Goal: Task Accomplishment & Management: Manage account settings

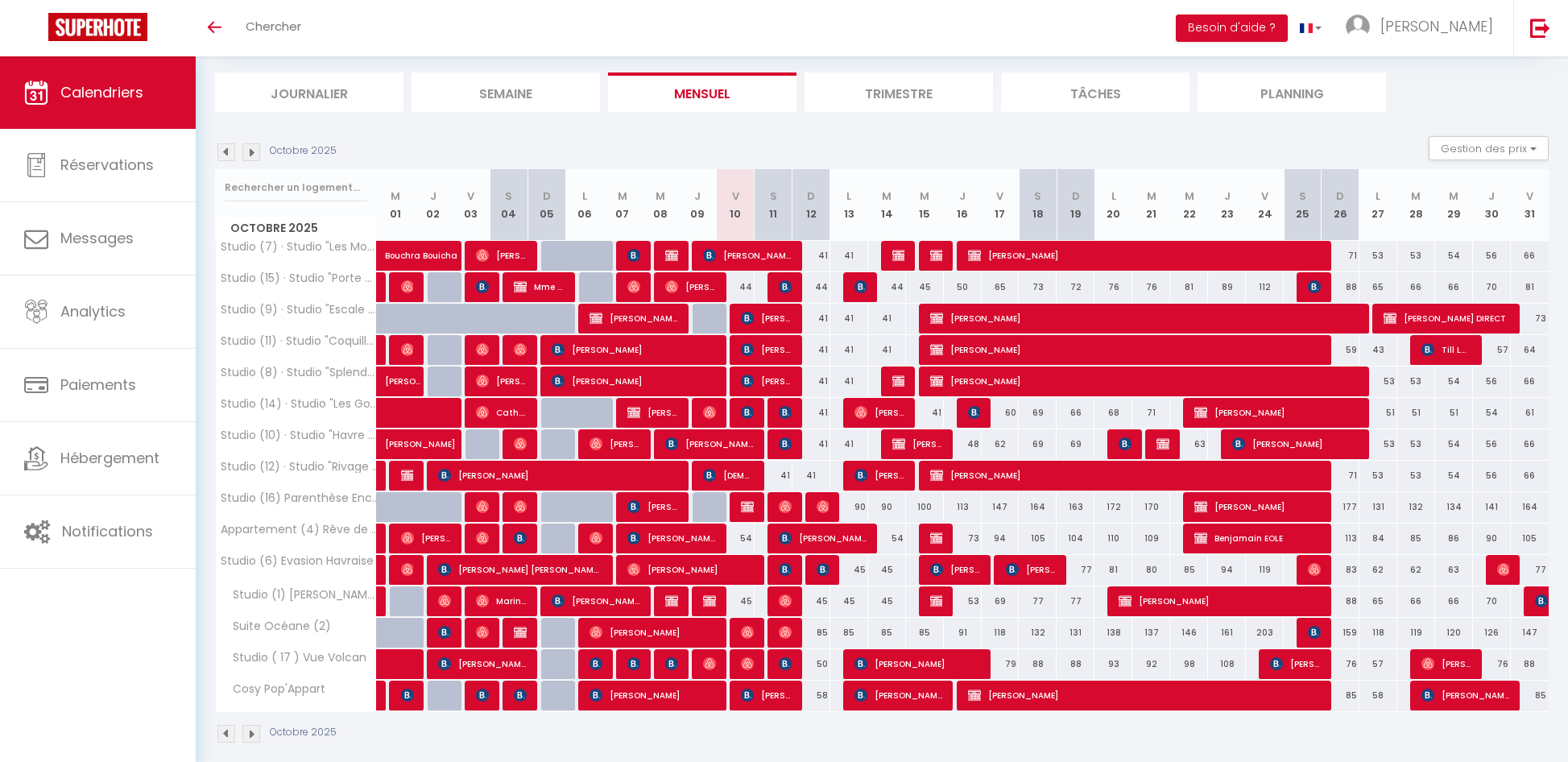
scroll to position [111, 0]
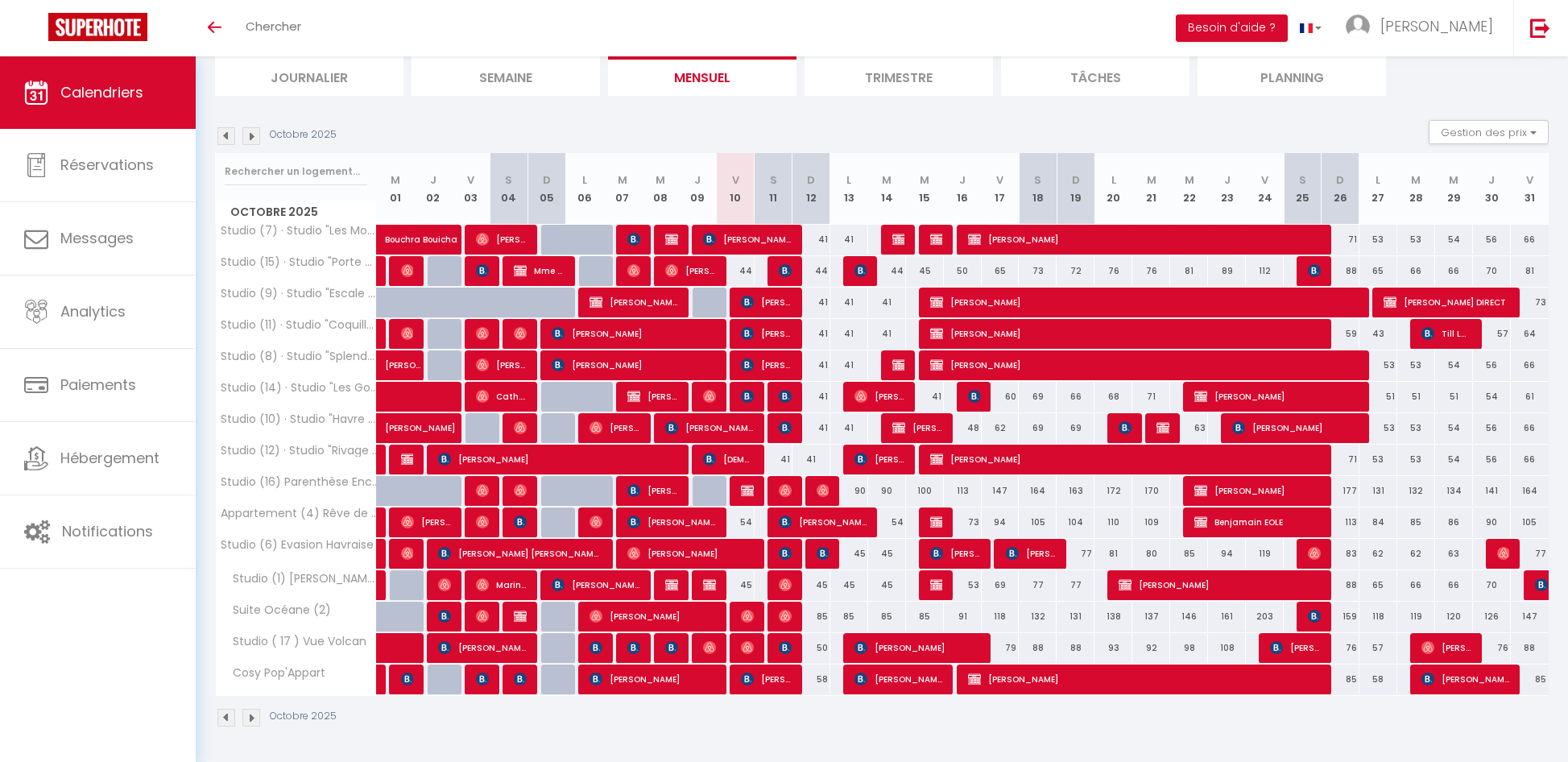
drag, startPoint x: 927, startPoint y: 196, endPoint x: 885, endPoint y: 149, distance: 63.0
click at [885, 149] on div "Octobre 2025 Gestion des prix Nb Nuits minimum Règles Disponibilité Octobre 202…" at bounding box center [882, 431] width 1334 height 623
click at [881, 134] on div "Octobre 2025 Gestion des prix Nb Nuits minimum Règles Disponibilité" at bounding box center [882, 136] width 1334 height 33
drag, startPoint x: 847, startPoint y: 181, endPoint x: 1216, endPoint y: 204, distance: 369.7
click at [1216, 204] on tr "Octobre 2025 M 01 J 02 V 03 S 04 D 05 L 06 M 07 M 08 J 09 V 10 S 11 D 12 L 13 M…" at bounding box center [883, 189] width 1334 height 72
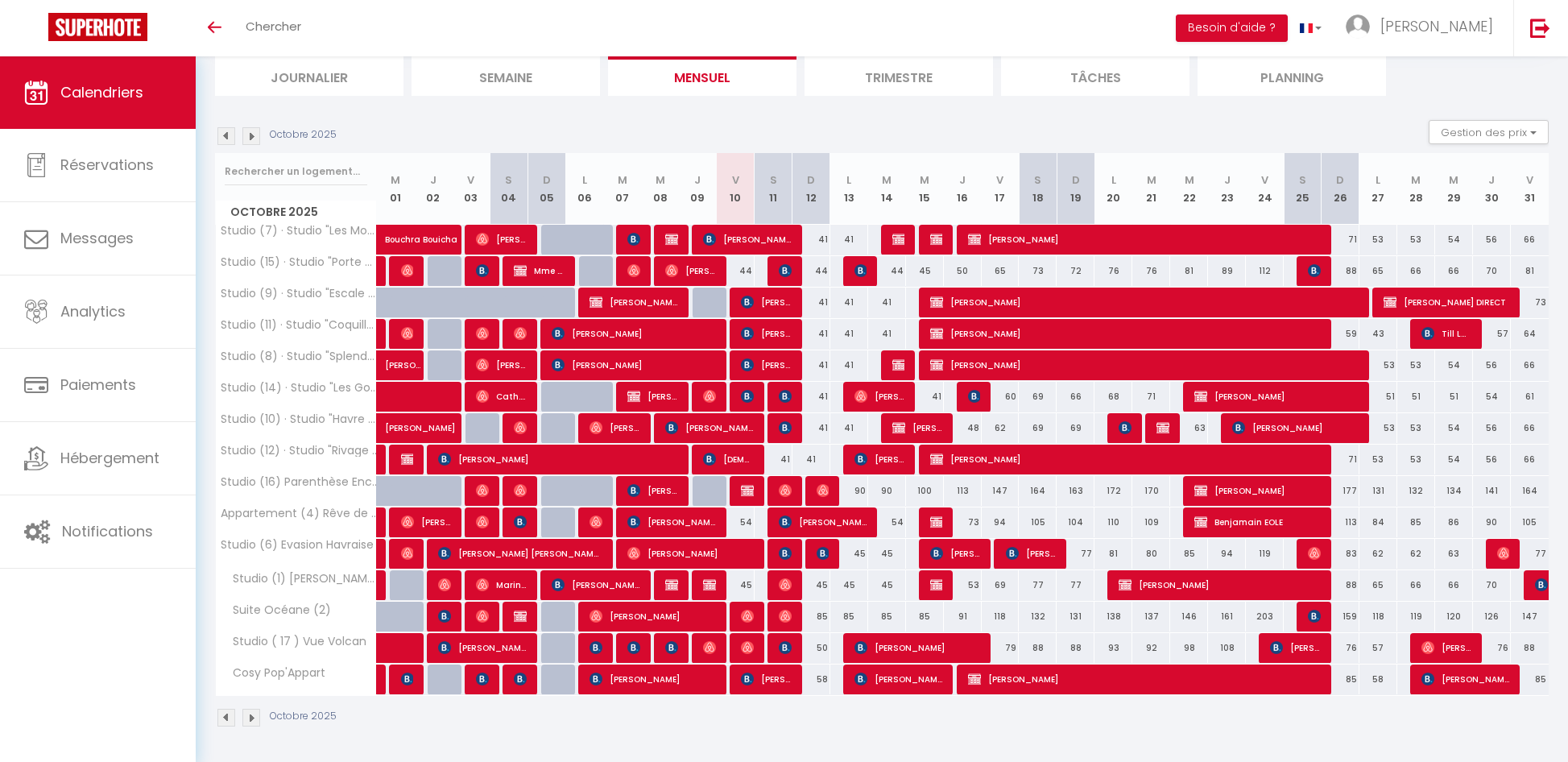
click at [929, 121] on div "Octobre 2025 Gestion des prix Nb Nuits minimum Règles Disponibilité" at bounding box center [882, 136] width 1334 height 33
drag, startPoint x: 742, startPoint y: 270, endPoint x: 758, endPoint y: 272, distance: 16.1
click at [758, 272] on tr "Studio (15) · Studio "Porte [PERSON_NAME]" 44 Marine Le Bouter [PERSON_NAME] 44…" at bounding box center [883, 271] width 1334 height 31
click at [757, 118] on section "Octobre 2025 Gestion des prix Nb Nuits minimum Règles Disponibilité Octobre 202…" at bounding box center [882, 424] width 1334 height 640
click at [749, 490] on img at bounding box center [747, 490] width 13 height 13
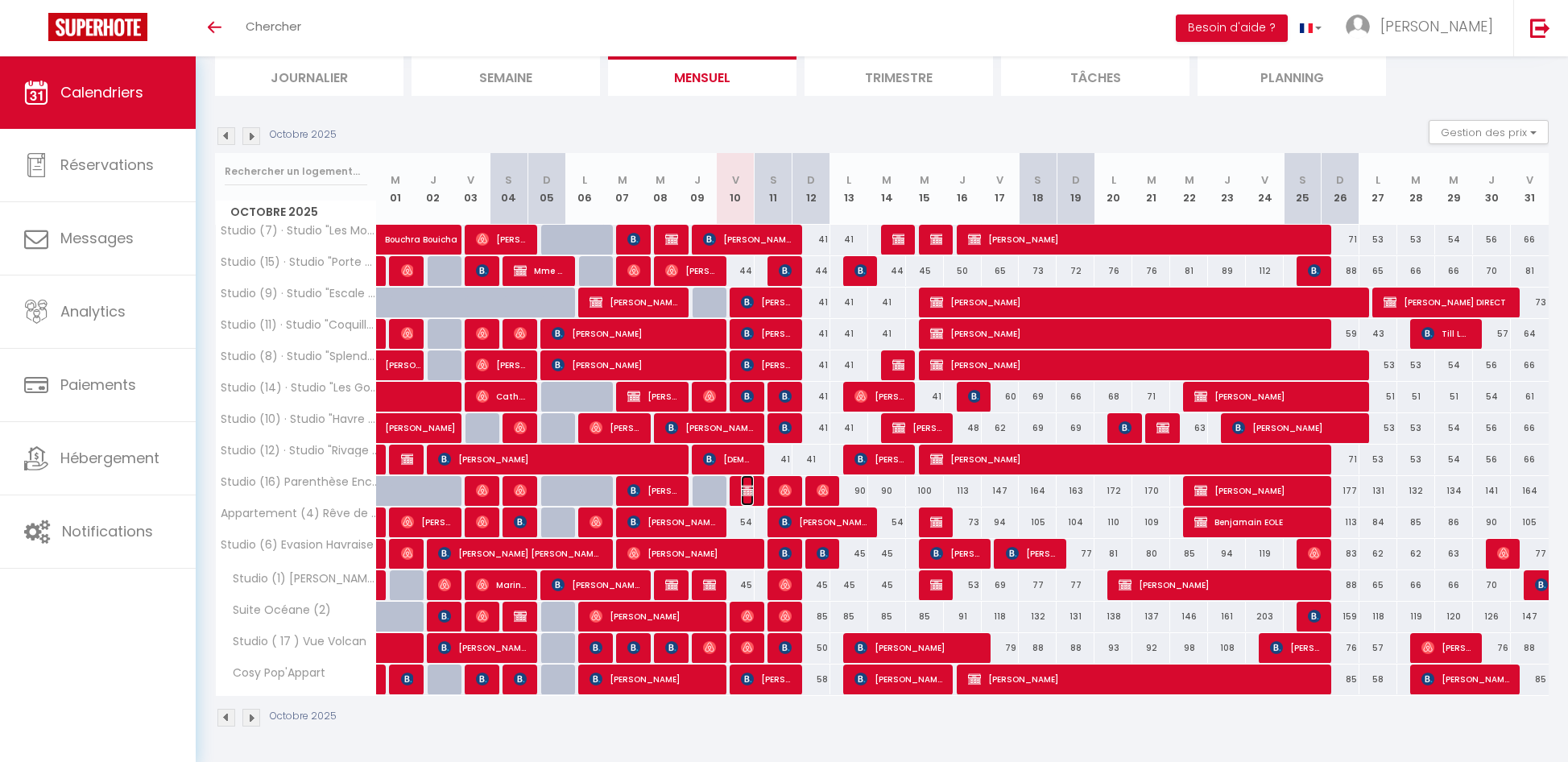
select select "OK"
select select "KO"
select select "0"
select select "1"
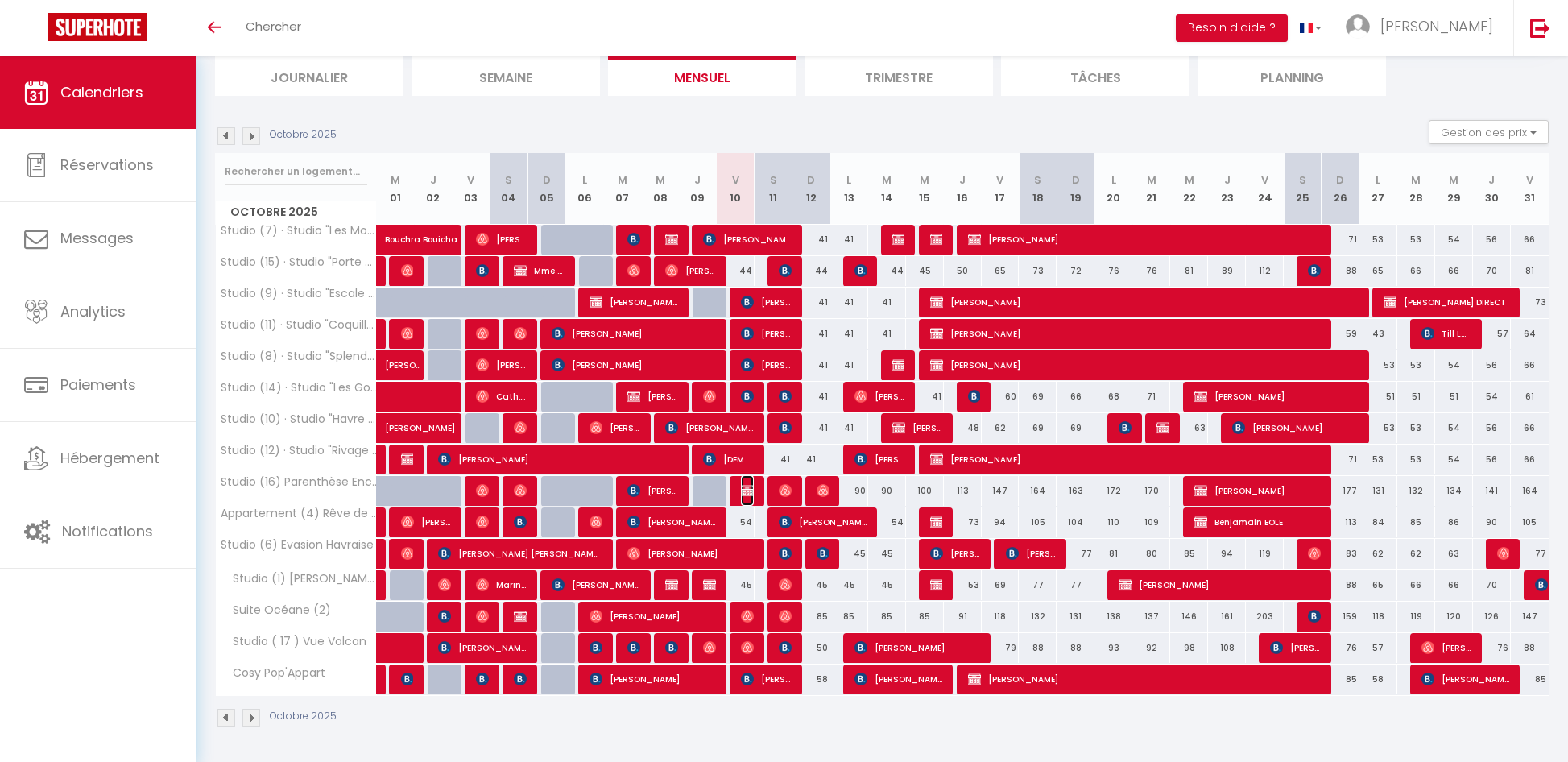
select select
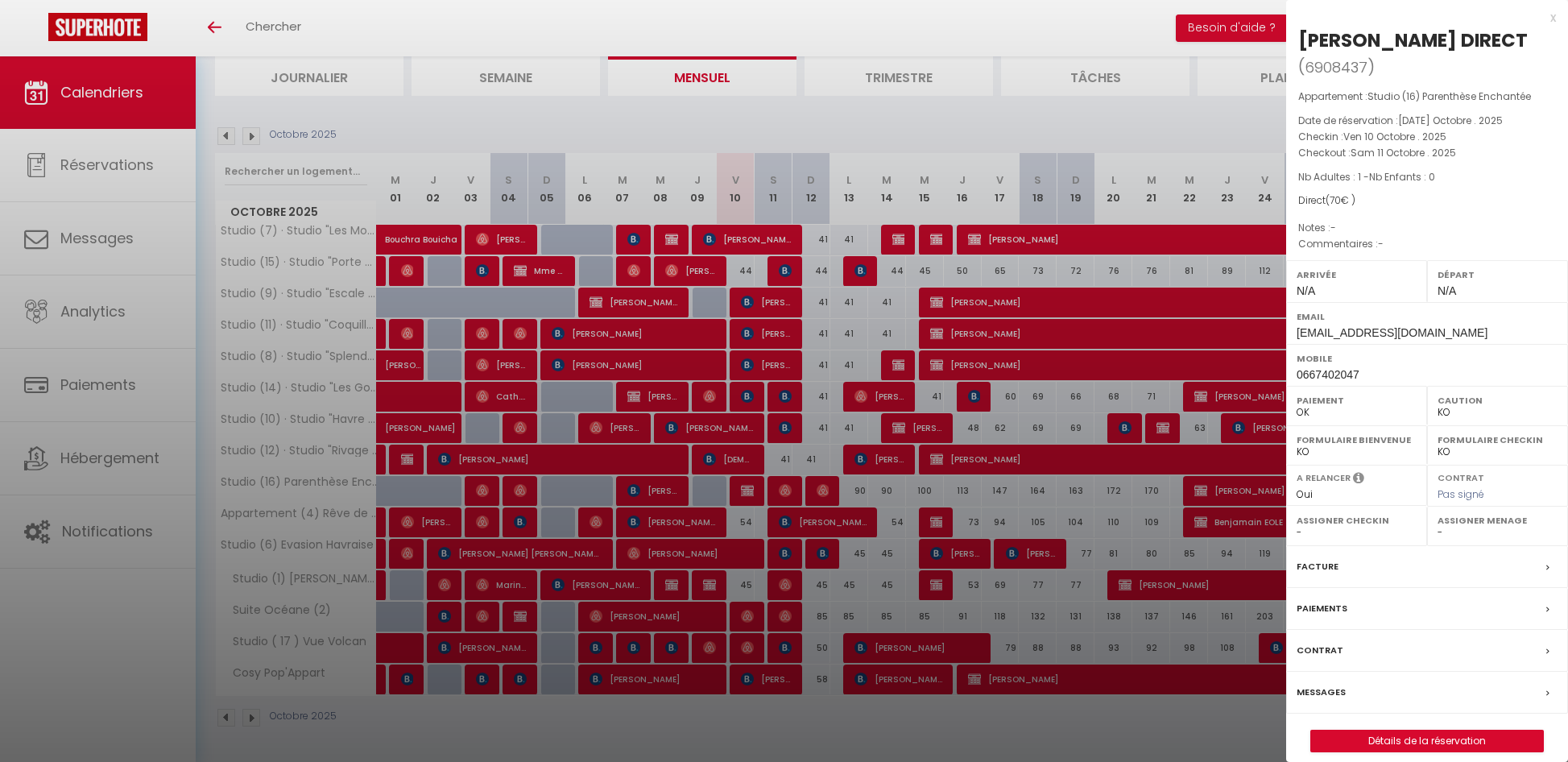
click at [1553, 16] on div "x" at bounding box center [1421, 17] width 270 height 19
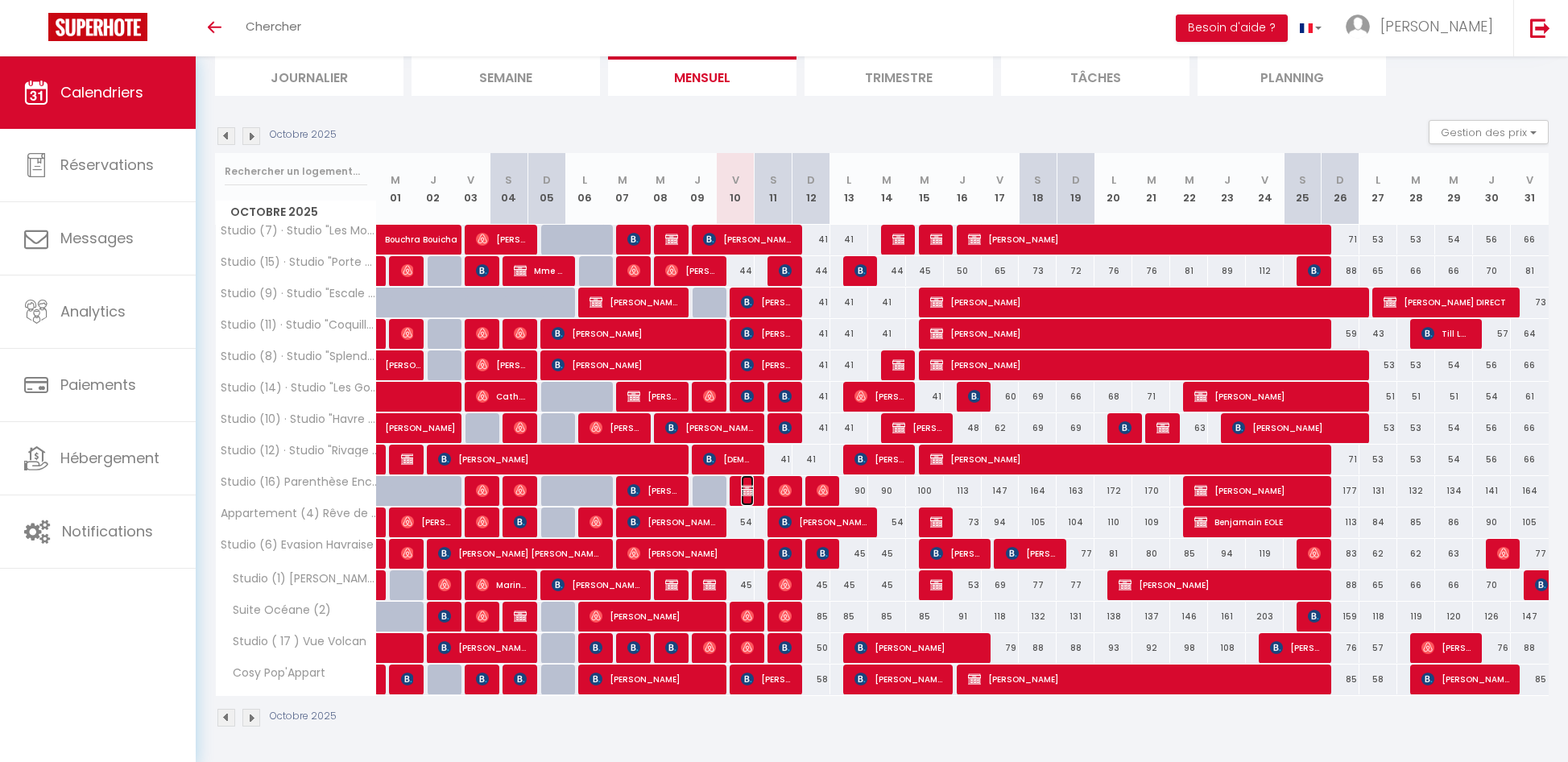
click at [749, 494] on img at bounding box center [747, 490] width 13 height 13
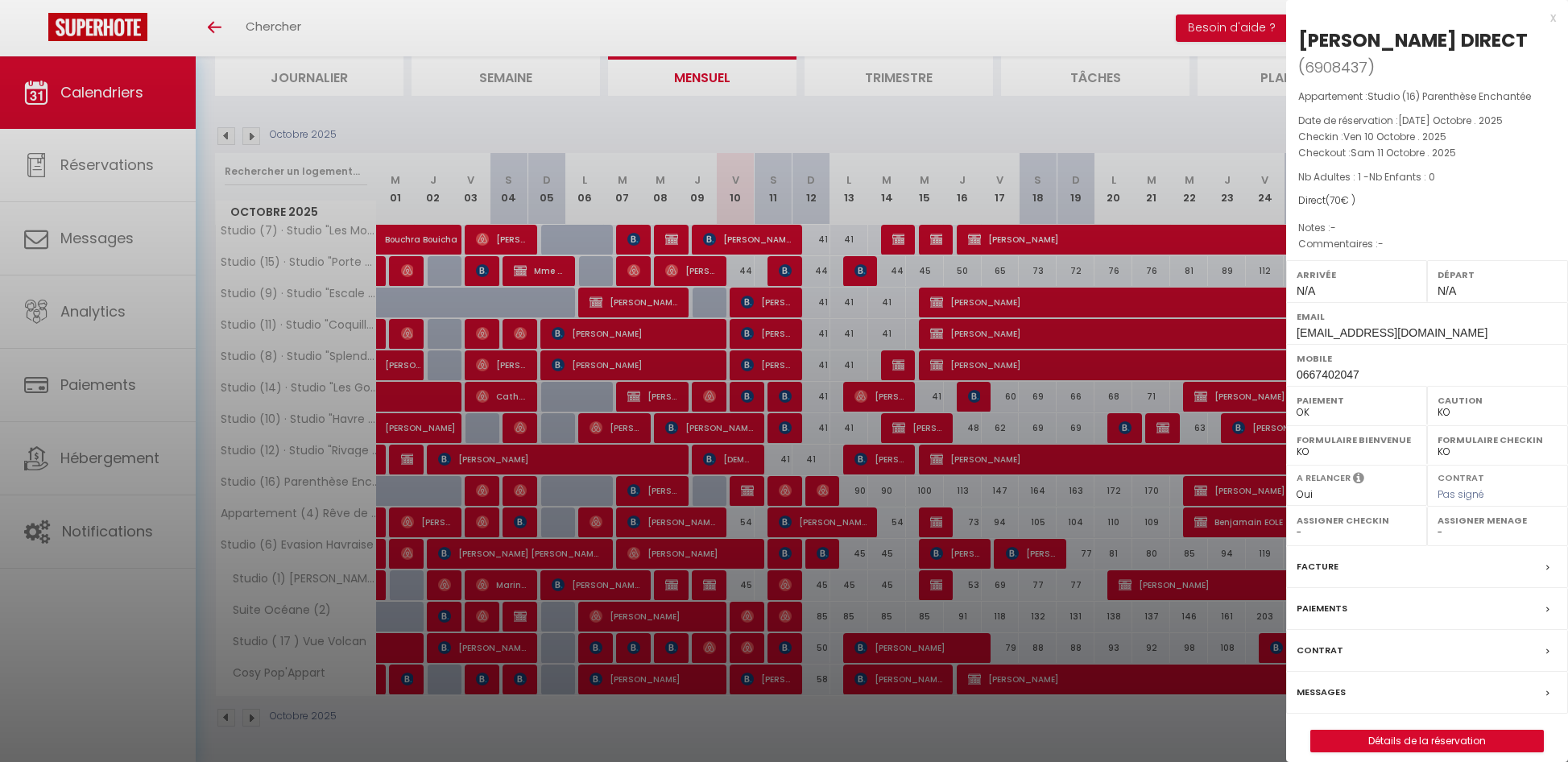
click at [1553, 17] on div "x" at bounding box center [1421, 17] width 270 height 19
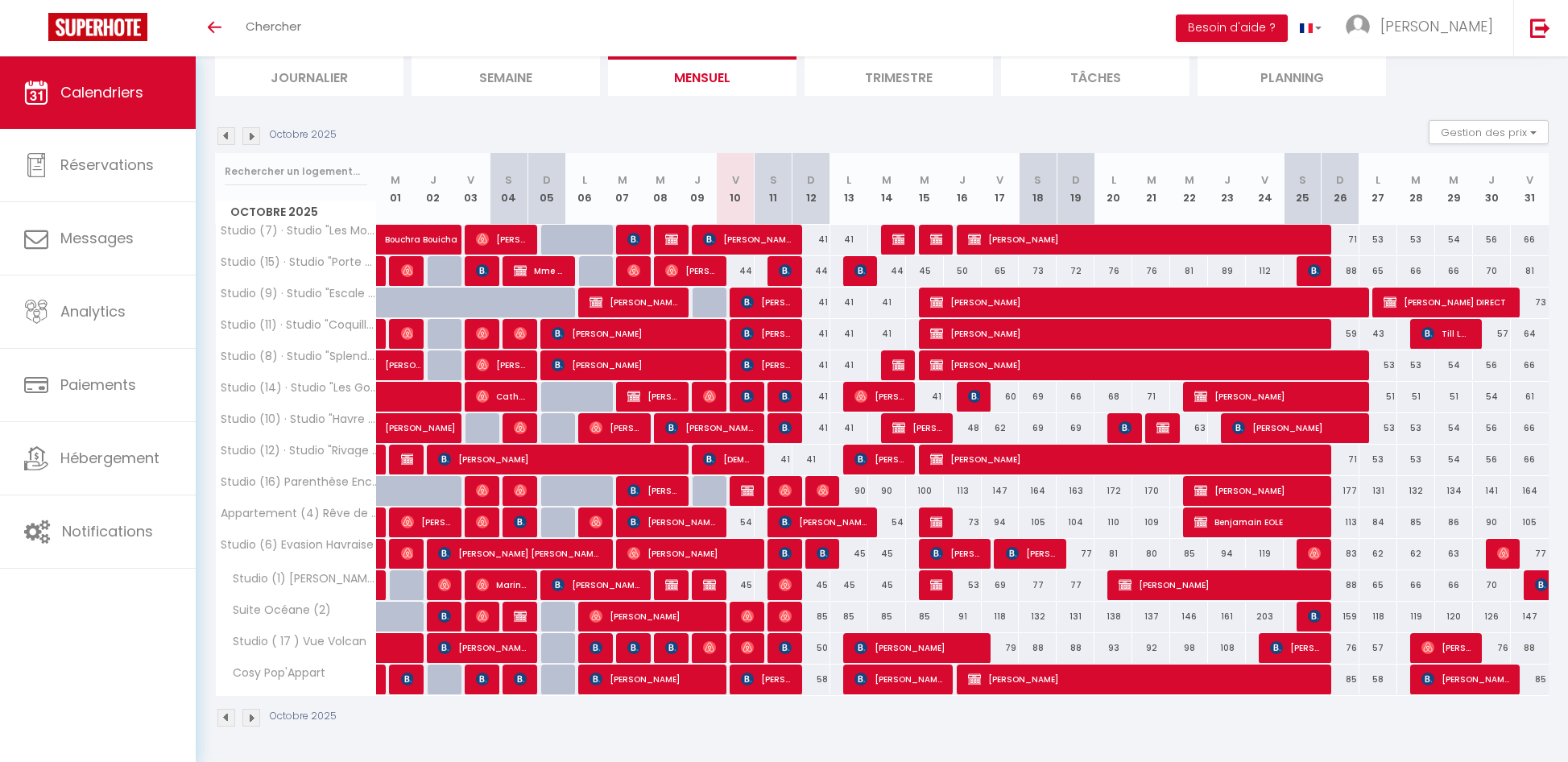
drag, startPoint x: 927, startPoint y: 197, endPoint x: 371, endPoint y: 142, distance: 558.7
click at [371, 143] on div "Octobre 2025 Gestion des prix Nb Nuits minimum Règles Disponibilité Octobre 202…" at bounding box center [882, 431] width 1334 height 623
click at [382, 127] on div "Octobre 2025 Gestion des prix Nb Nuits minimum Règles Disponibilité" at bounding box center [882, 136] width 1334 height 33
drag, startPoint x: 393, startPoint y: 177, endPoint x: 1544, endPoint y: 196, distance: 1151.2
click at [1544, 196] on tr "Octobre 2025 M 01 J 02 V 03 S 04 D 05 L 06 M 07 M 08 J 09 V 10 S 11 D 12 L 13 M…" at bounding box center [883, 189] width 1334 height 72
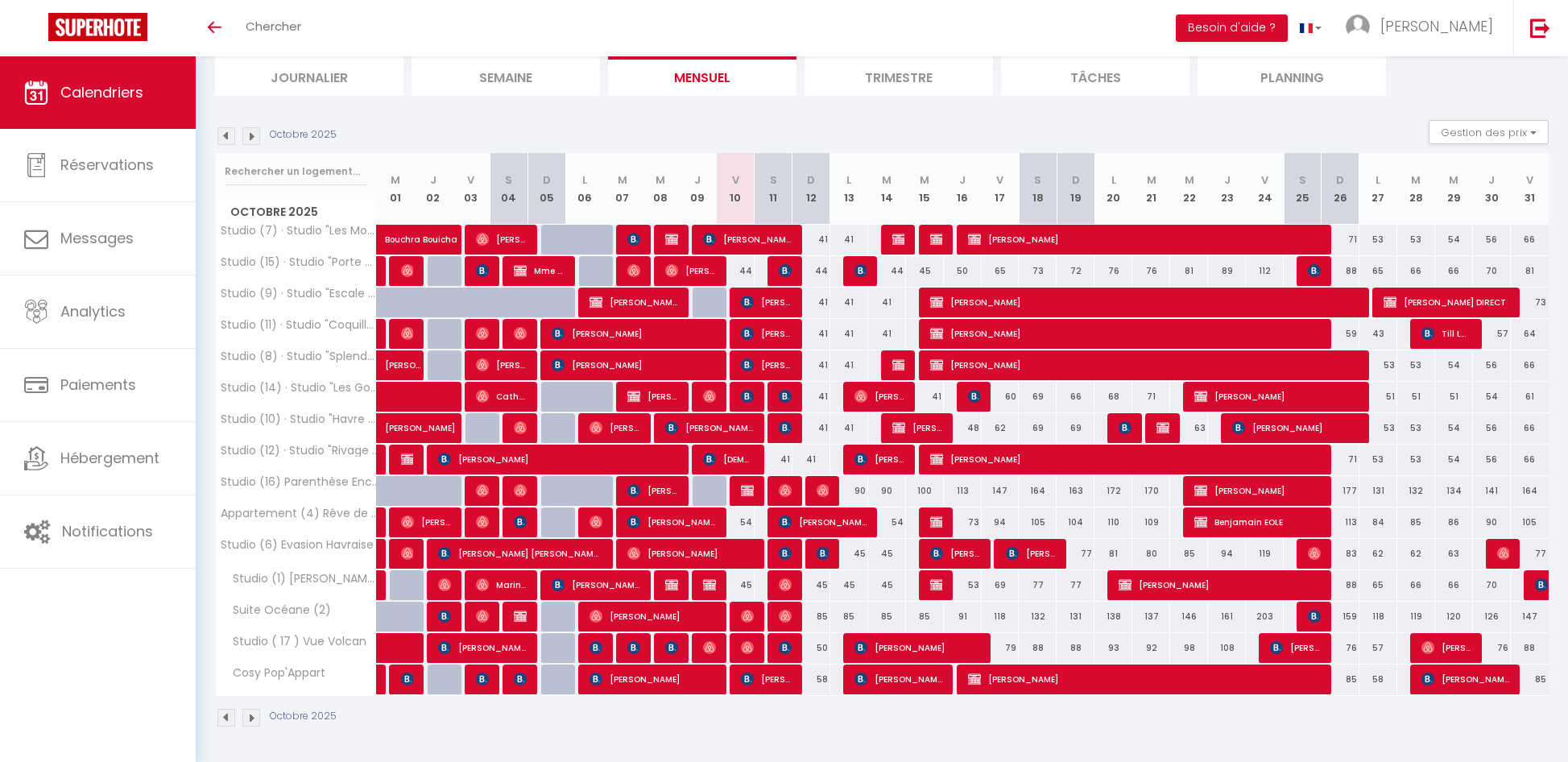
click at [1098, 118] on section "Octobre 2025 Gestion des prix Nb Nuits minimum Règles Disponibilité Octobre 202…" at bounding box center [882, 424] width 1334 height 640
